Goal: Check status: Check status

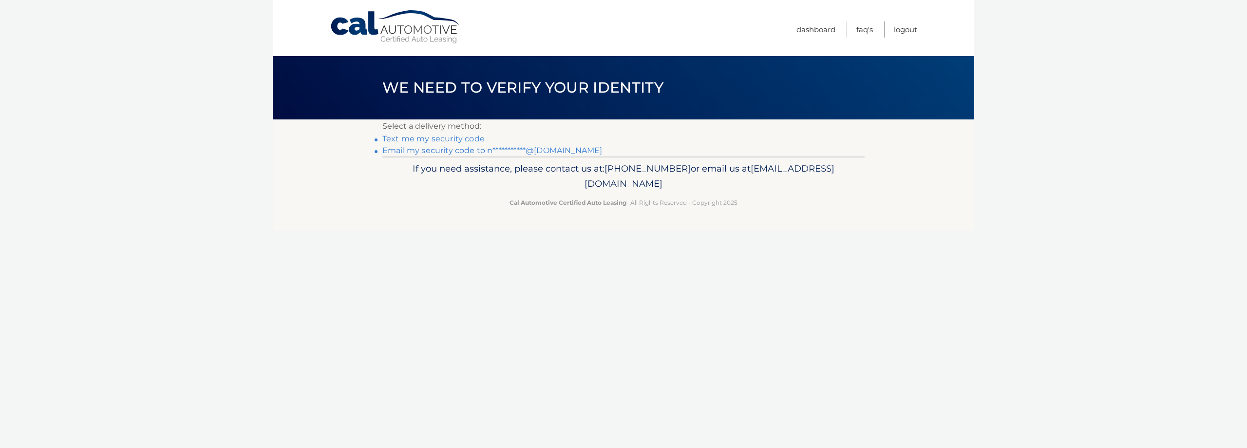
click at [463, 137] on link "Text me my security code" at bounding box center [433, 138] width 102 height 9
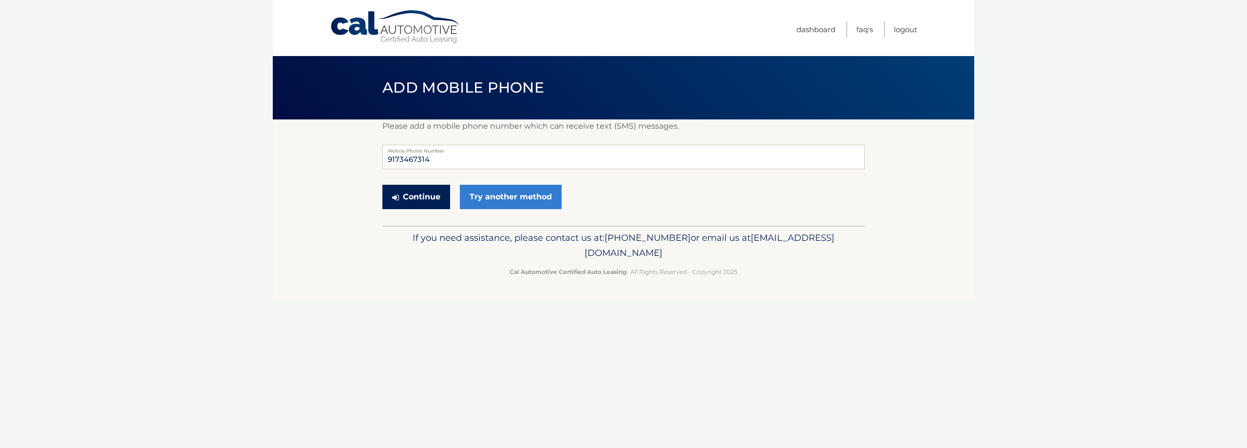
click at [423, 198] on button "Continue" at bounding box center [416, 197] width 68 height 24
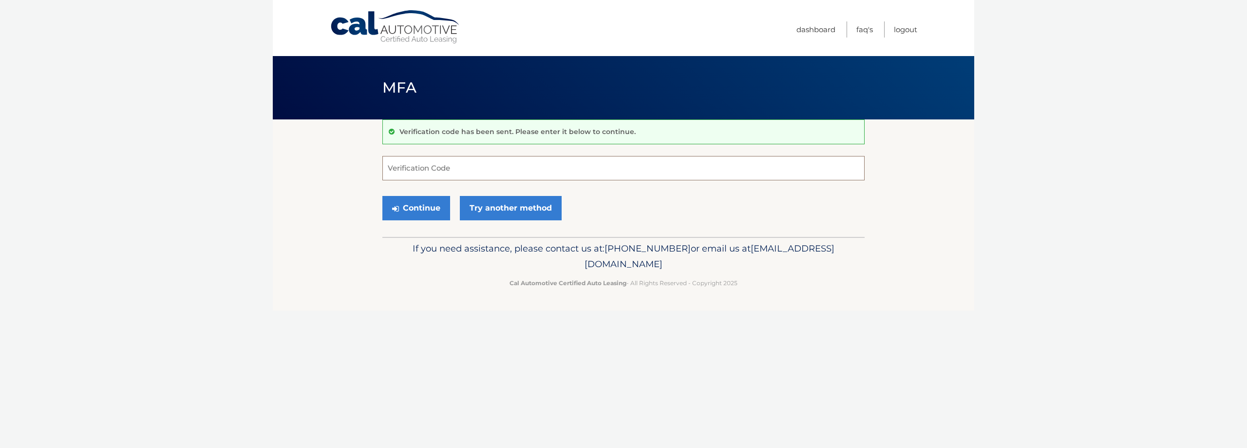
click at [434, 164] on input "Verification Code" at bounding box center [623, 168] width 482 height 24
type input "306933"
click at [382, 196] on button "Continue" at bounding box center [416, 208] width 68 height 24
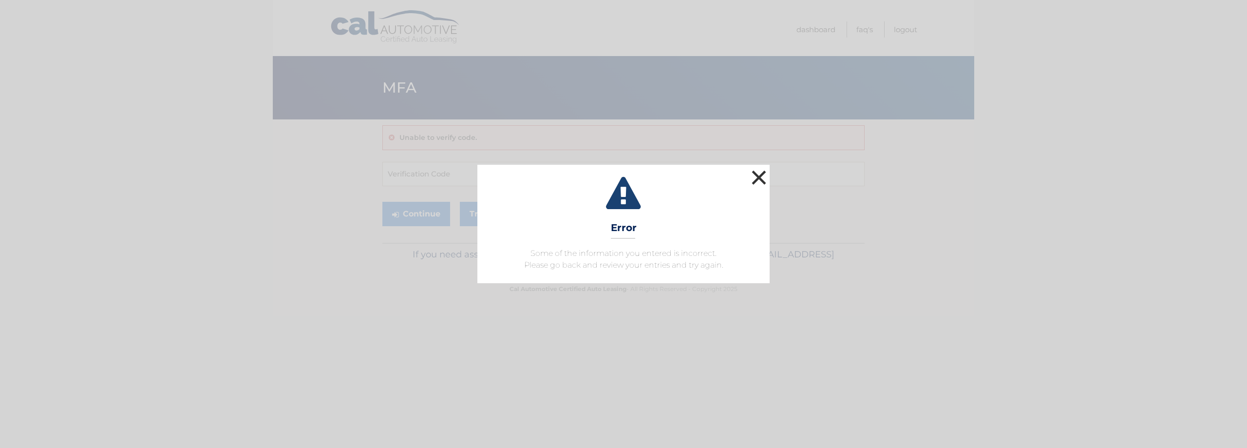
click at [759, 179] on button "×" at bounding box center [758, 177] width 19 height 19
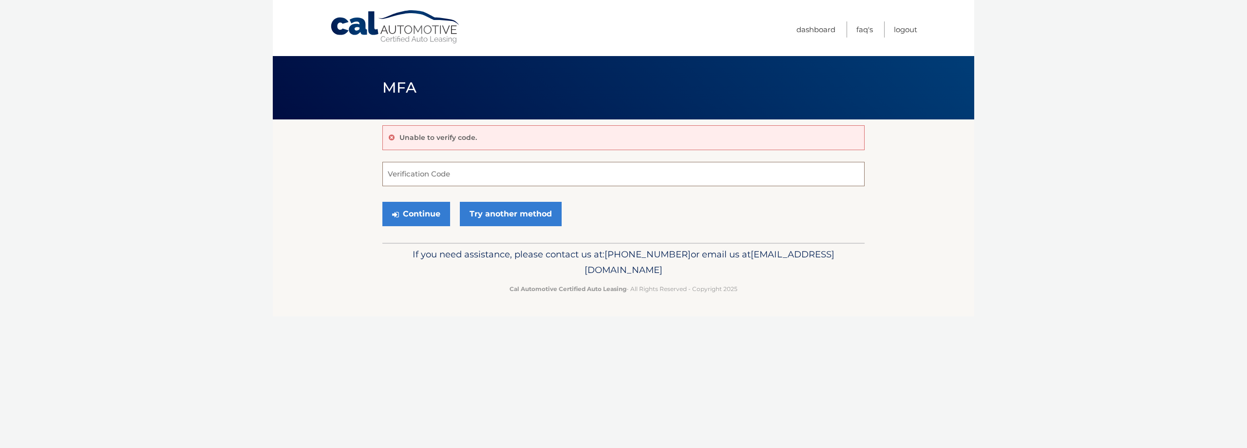
click at [545, 173] on input "Verification Code" at bounding box center [623, 174] width 482 height 24
type input "306933"
click at [382, 202] on button "Continue" at bounding box center [416, 214] width 68 height 24
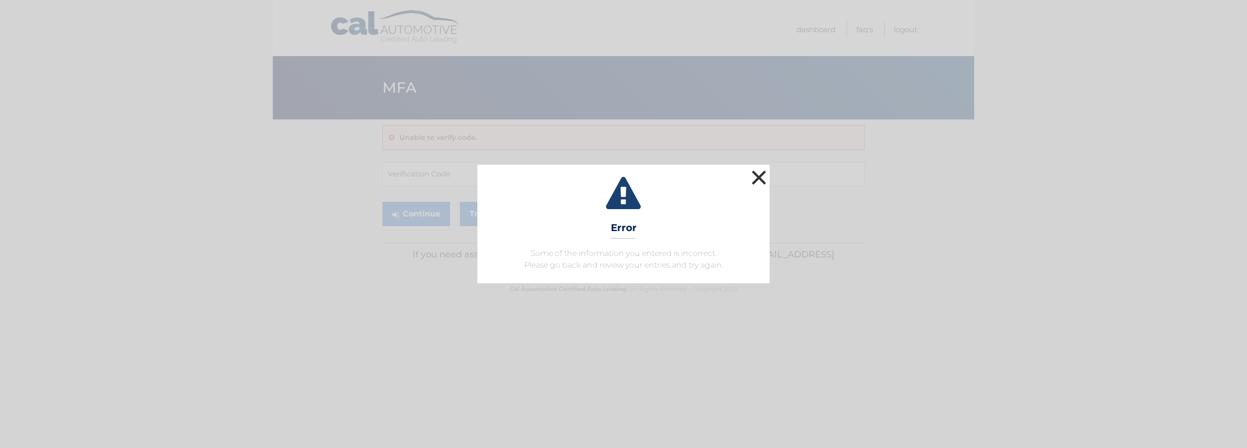
click at [754, 177] on button "×" at bounding box center [758, 177] width 19 height 19
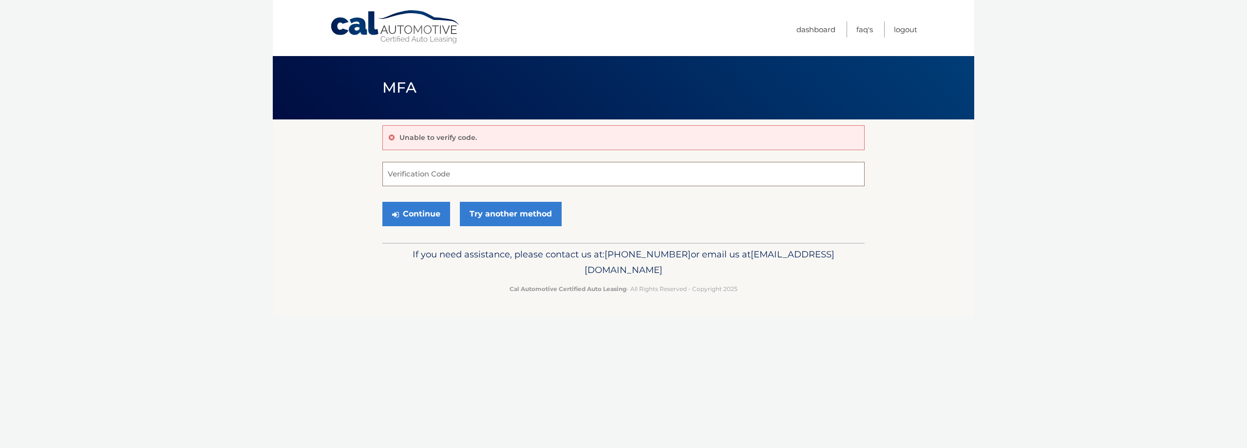
click at [411, 172] on input "Verification Code" at bounding box center [623, 174] width 482 height 24
type input "306993"
click at [382, 202] on button "Continue" at bounding box center [416, 214] width 68 height 24
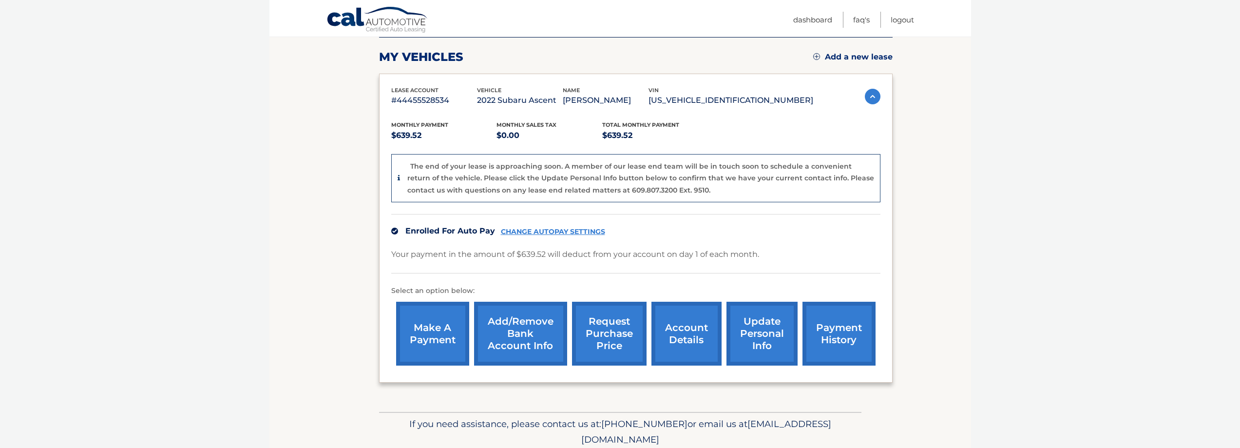
scroll to position [97, 0]
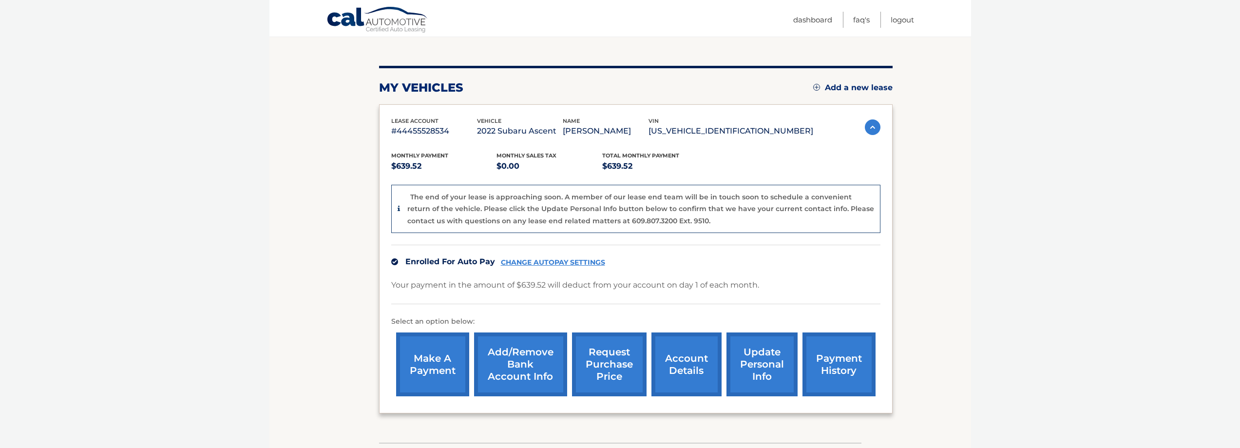
click at [840, 369] on link "payment history" at bounding box center [838, 364] width 73 height 64
drag, startPoint x: 707, startPoint y: 131, endPoint x: 800, endPoint y: 135, distance: 93.2
click at [800, 135] on p "[US_VEHICLE_IDENTIFICATION_NUMBER]" at bounding box center [730, 131] width 165 height 14
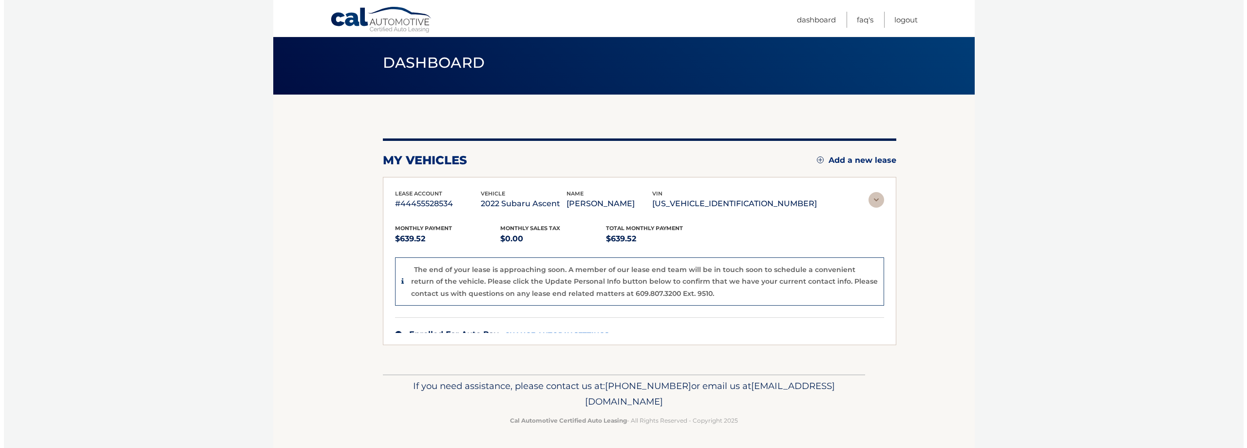
scroll to position [0, 0]
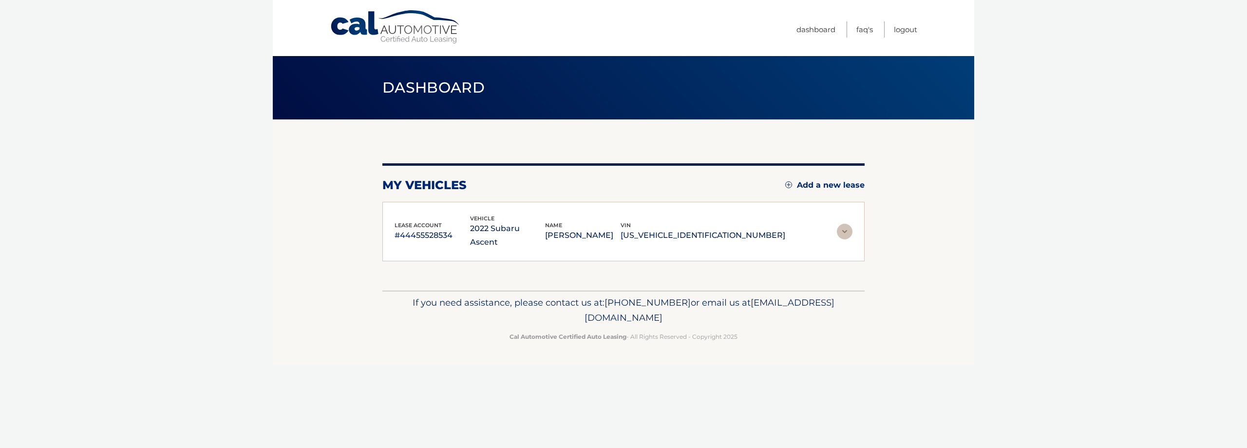
copy p "4S4WMARD2N3437705"
